Goal: Task Accomplishment & Management: Manage account settings

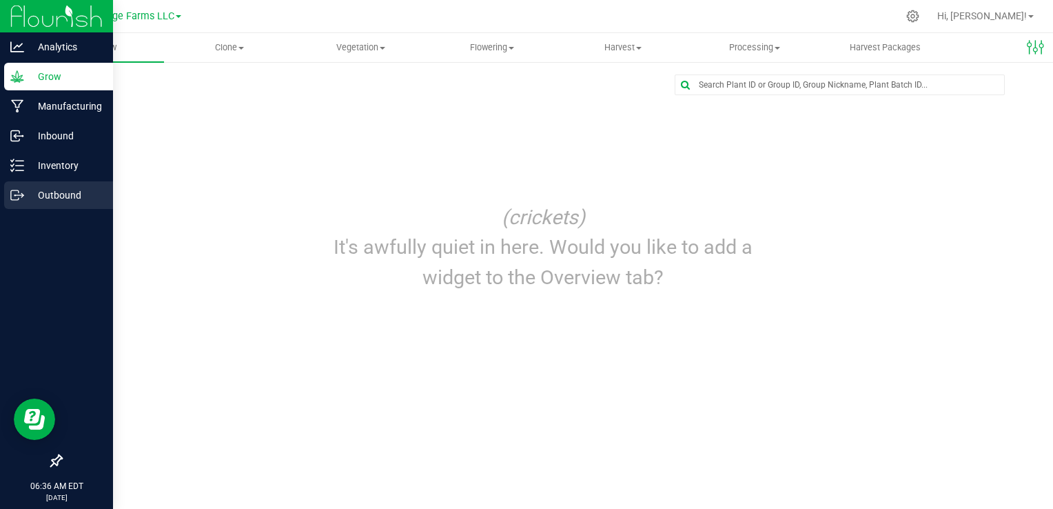
click at [33, 190] on p "Outbound" at bounding box center [65, 195] width 83 height 17
click at [57, 197] on p "Outbound" at bounding box center [65, 195] width 83 height 17
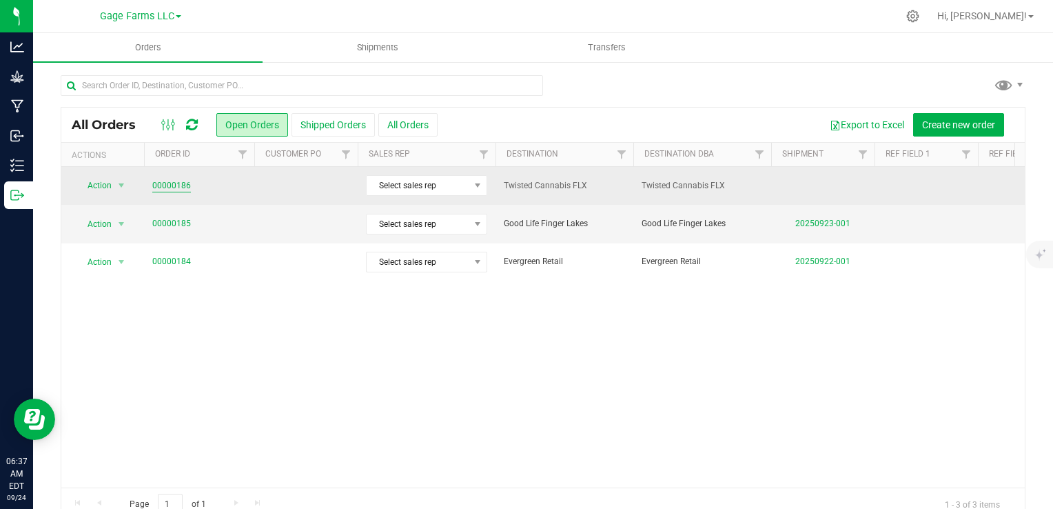
click at [178, 184] on link "00000186" at bounding box center [171, 185] width 39 height 13
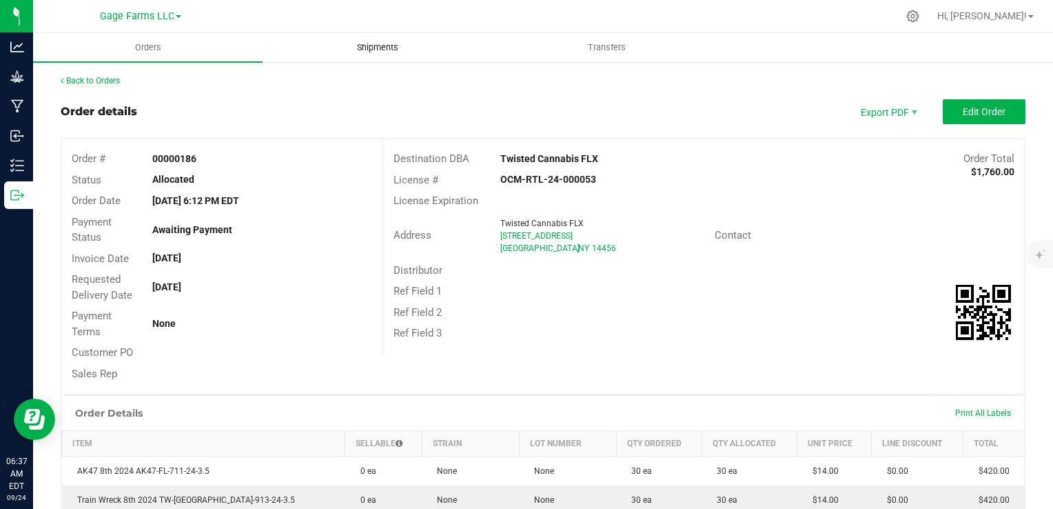
click at [369, 52] on span "Shipments" at bounding box center [377, 47] width 79 height 12
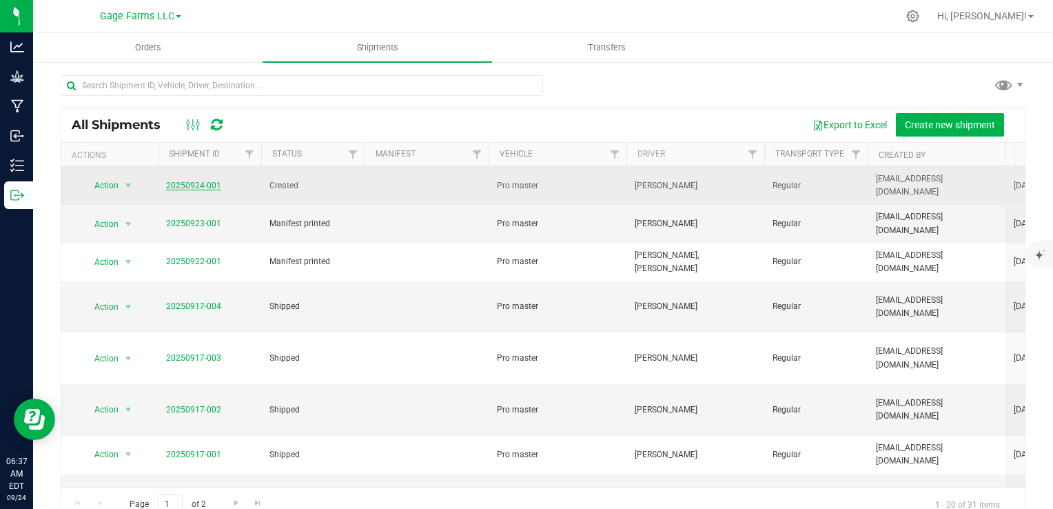
click at [185, 181] on link "20250924-001" at bounding box center [193, 186] width 55 height 10
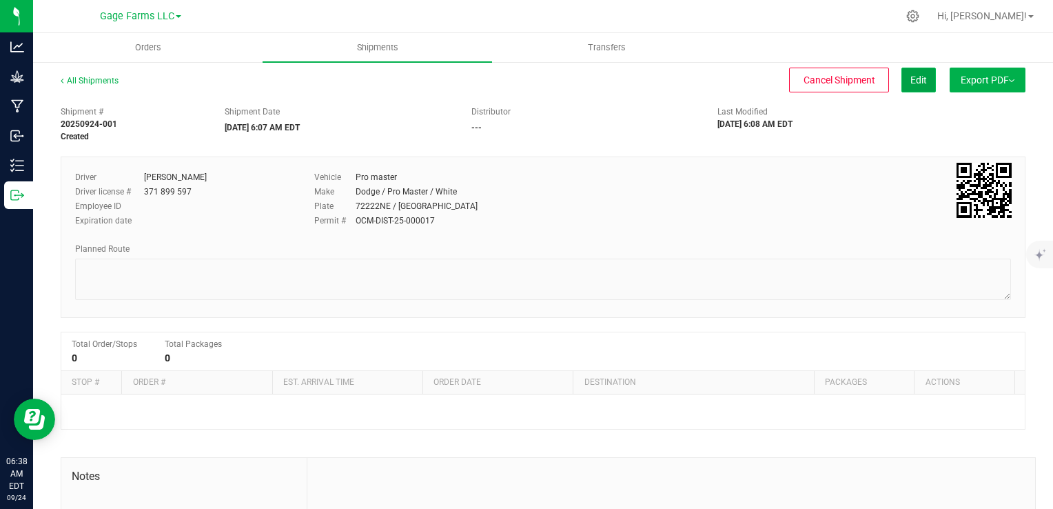
click at [910, 83] on span "Edit" at bounding box center [918, 79] width 17 height 11
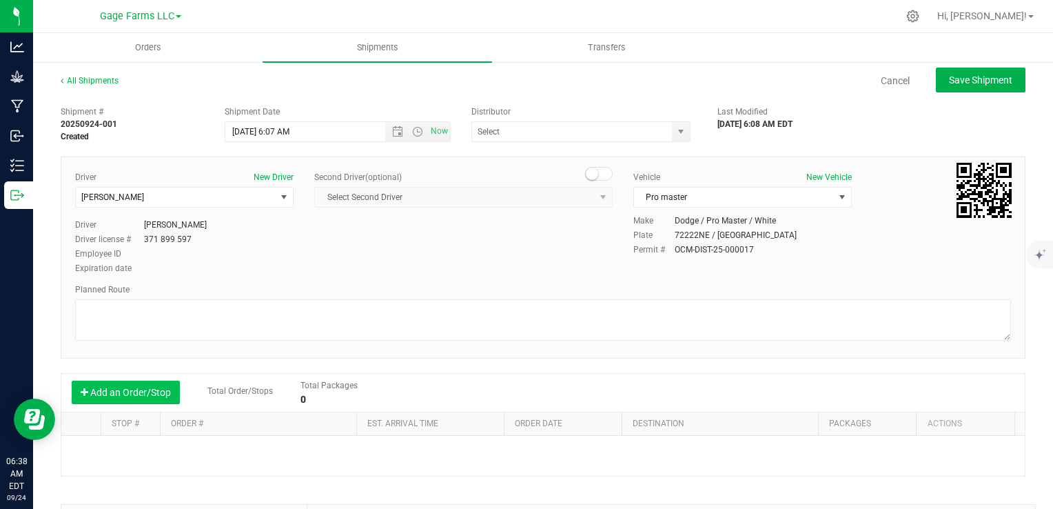
click at [125, 383] on button "Add an Order/Stop" at bounding box center [126, 391] width 108 height 23
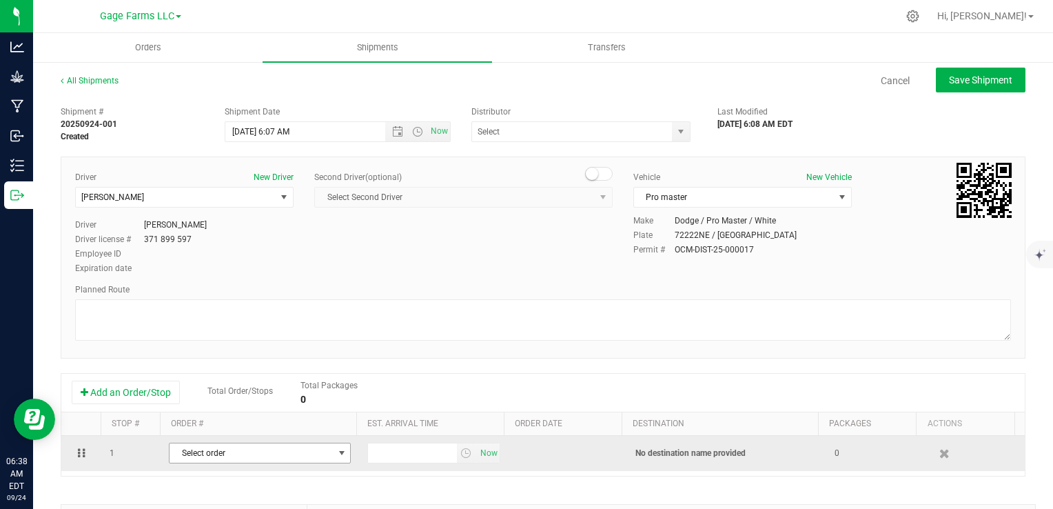
click at [221, 450] on span "Select order" at bounding box center [251, 452] width 163 height 19
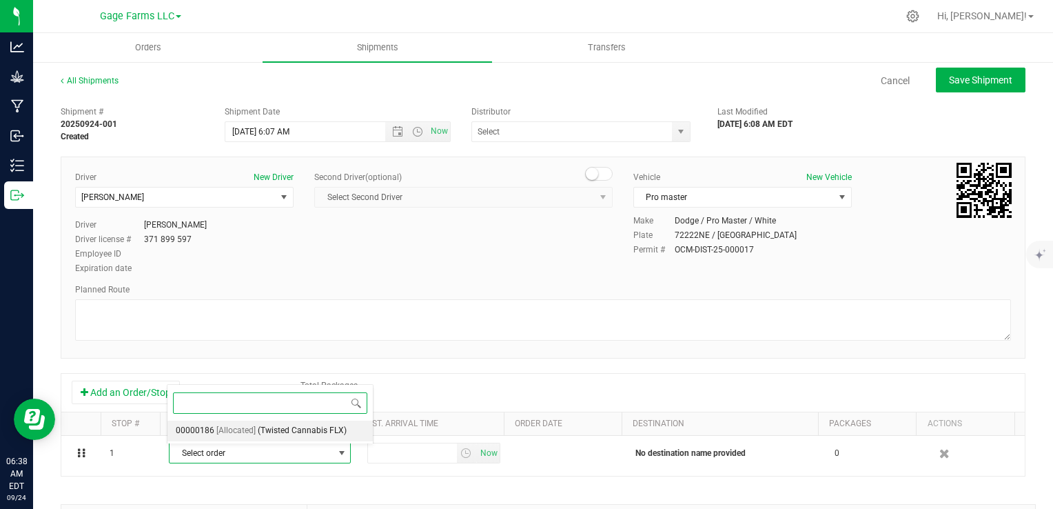
click at [221, 431] on span "[Allocated]" at bounding box center [235, 431] width 39 height 18
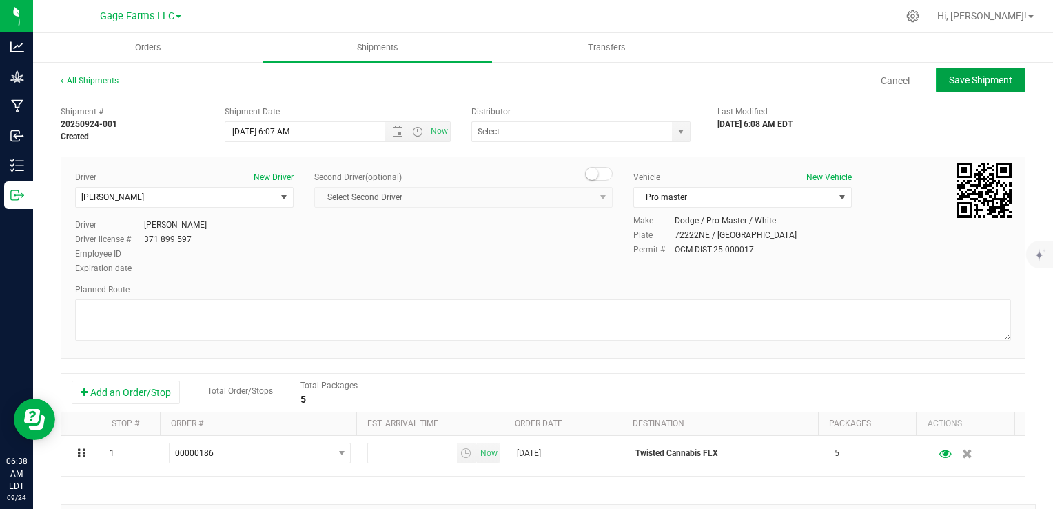
click at [992, 77] on span "Save Shipment" at bounding box center [980, 79] width 63 height 11
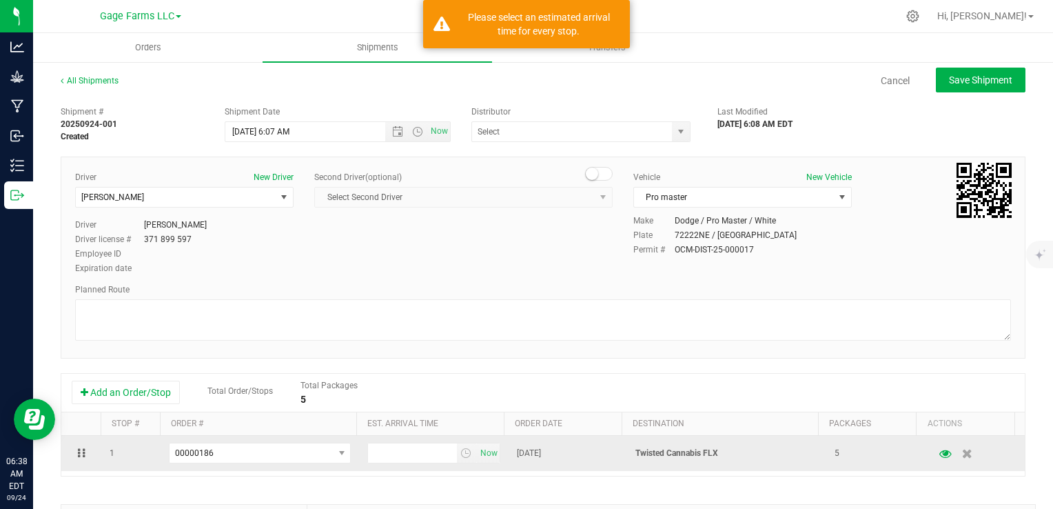
click at [414, 465] on td "Now" at bounding box center [433, 453] width 149 height 35
click at [413, 464] on td "Now" at bounding box center [433, 453] width 149 height 35
click at [412, 458] on input "text" at bounding box center [412, 452] width 88 height 19
click at [411, 458] on input "text" at bounding box center [412, 452] width 88 height 19
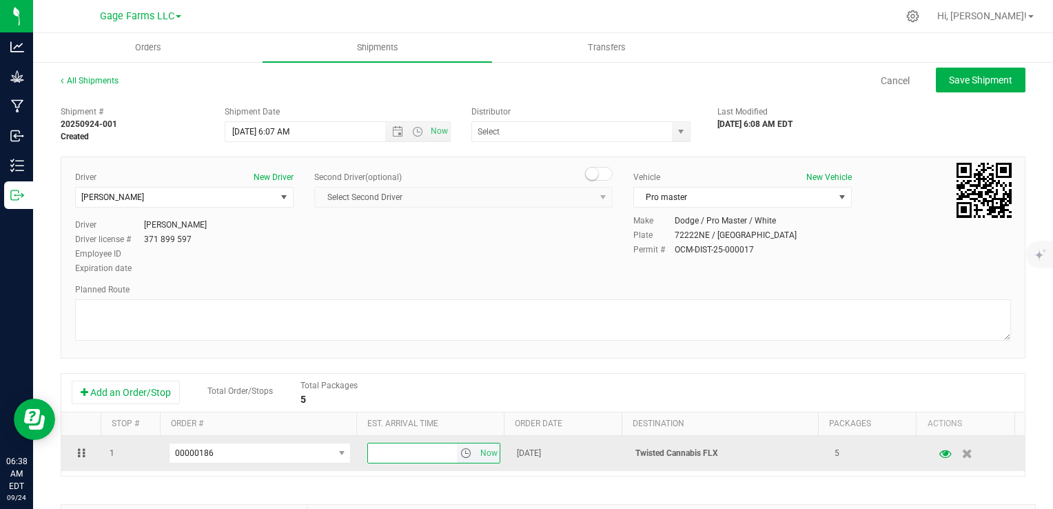
click at [460, 456] on span "select" at bounding box center [465, 452] width 11 height 11
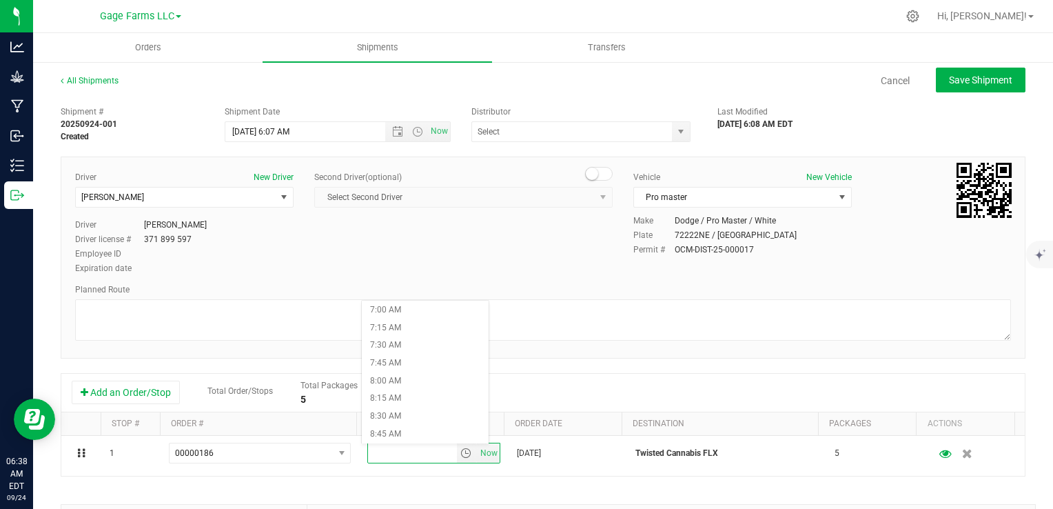
scroll to position [689, 0]
click at [394, 396] on li "11:00 AM" at bounding box center [425, 402] width 127 height 18
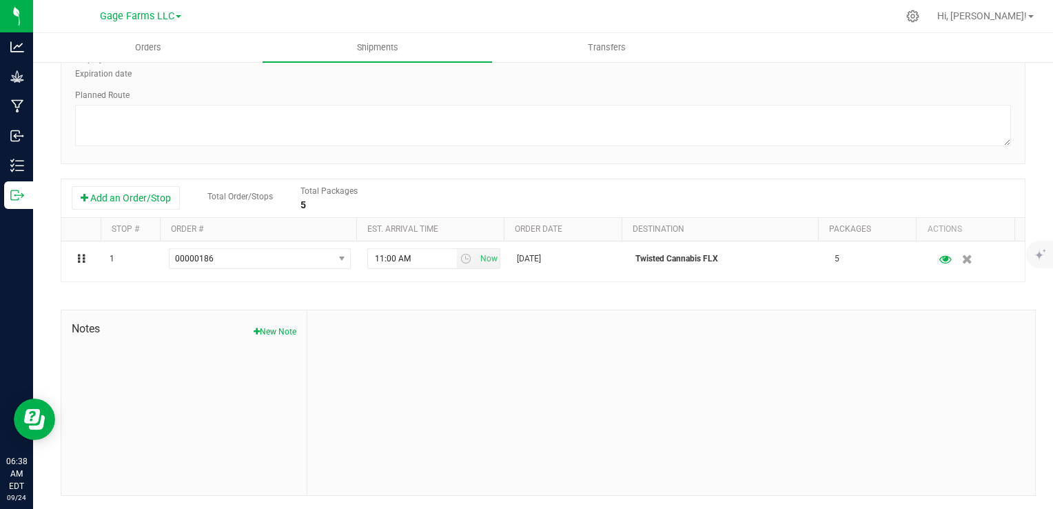
scroll to position [0, 0]
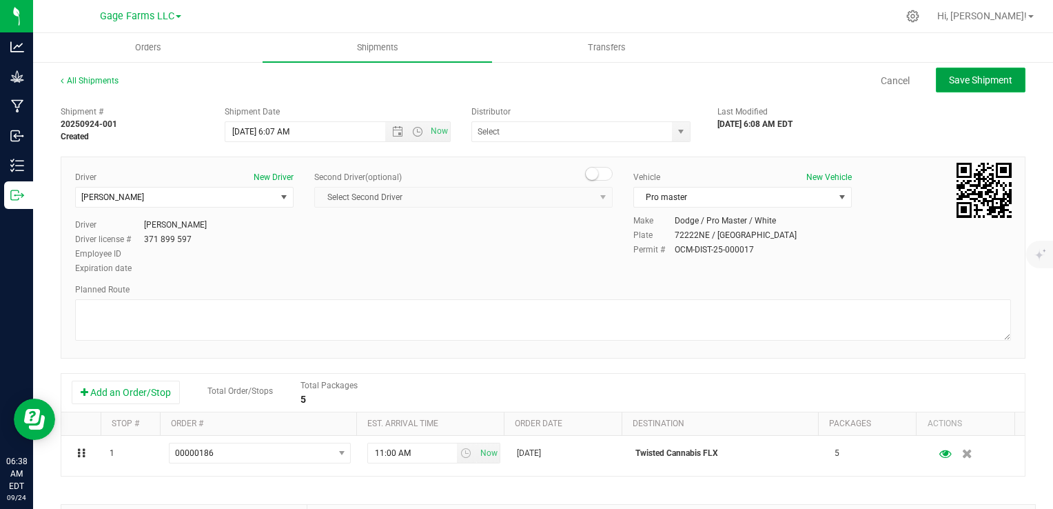
click at [958, 85] on button "Save Shipment" at bounding box center [981, 80] width 90 height 25
type input "9/24/2025 10:07 AM"
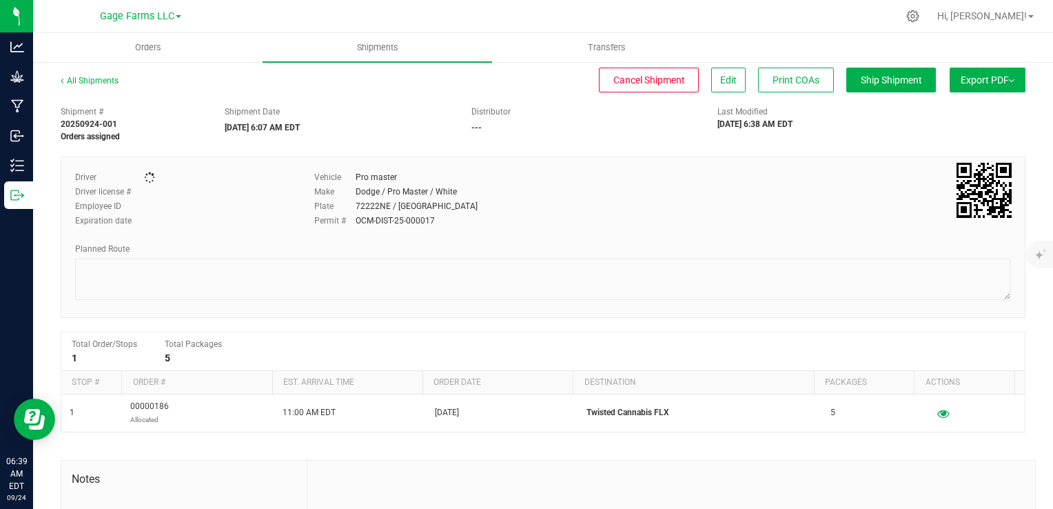
click at [979, 81] on span "Export PDF" at bounding box center [988, 79] width 54 height 11
click at [968, 107] on span "Manifest by Package ID" at bounding box center [968, 110] width 88 height 10
